Goal: Navigation & Orientation: Find specific page/section

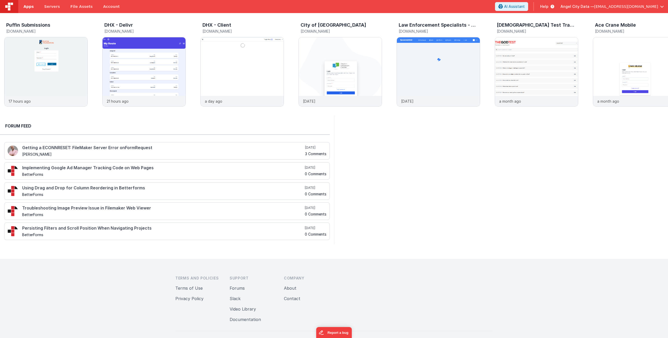
click at [31, 6] on span "Apps" at bounding box center [28, 6] width 10 height 5
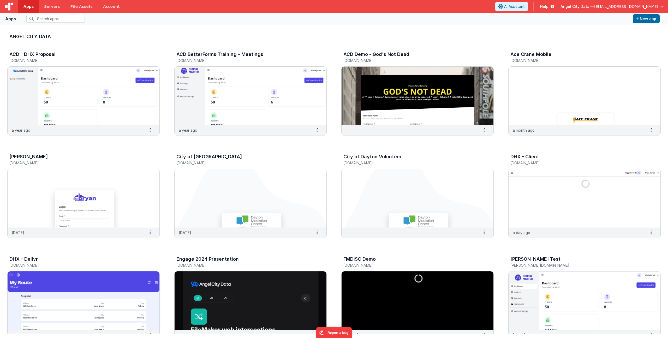
click at [25, 262] on div "DHX - Delivr" at bounding box center [77, 259] width 137 height 7
click at [23, 281] on img at bounding box center [84, 300] width 152 height 58
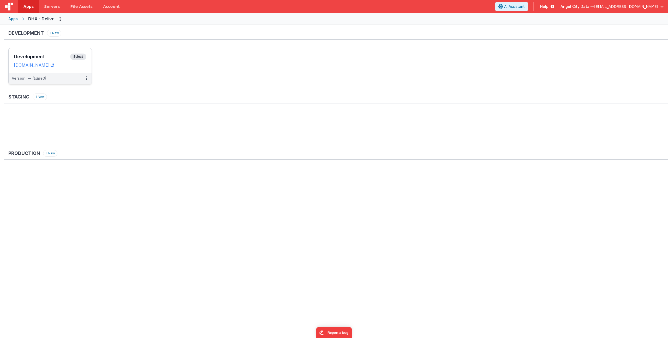
click at [57, 58] on h3 "Development" at bounding box center [42, 56] width 56 height 5
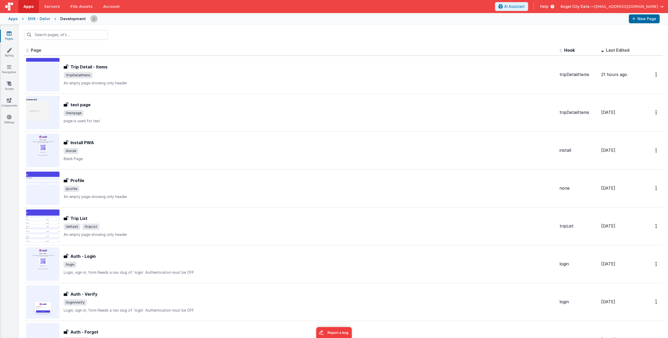
click at [13, 20] on div "Apps" at bounding box center [12, 18] width 9 height 5
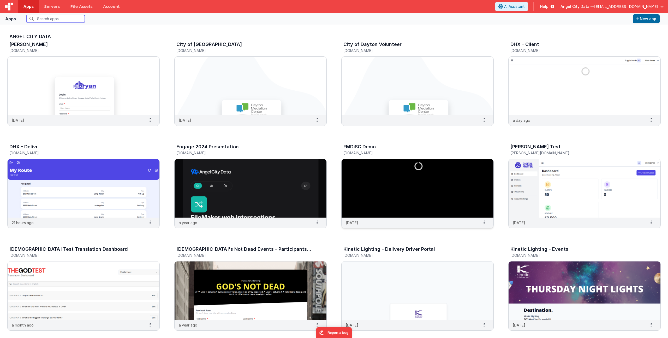
scroll to position [197, 0]
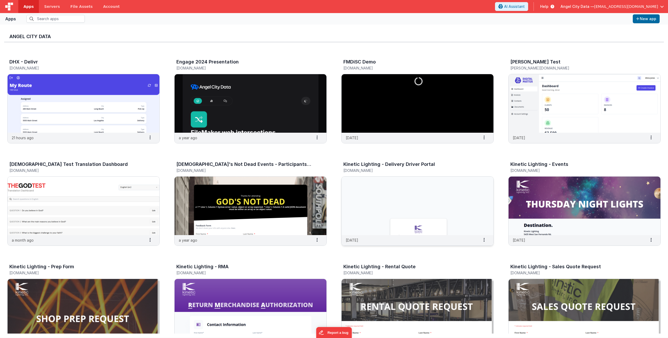
click at [391, 168] on div "Kinetic Lighting - Delivery Driver Portal" at bounding box center [411, 164] width 137 height 7
click at [388, 191] on img at bounding box center [417, 205] width 152 height 58
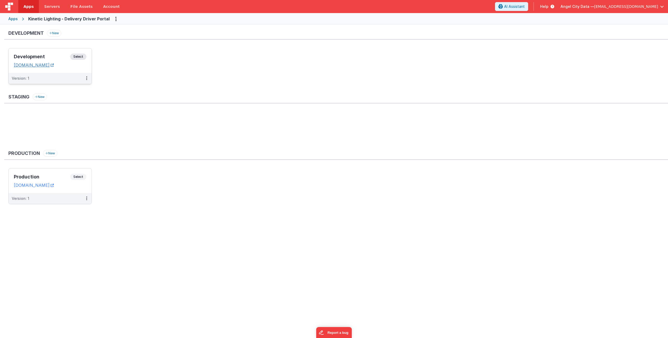
click at [54, 65] on link "[DOMAIN_NAME]" at bounding box center [34, 64] width 40 height 5
